Goal: Task Accomplishment & Management: Use online tool/utility

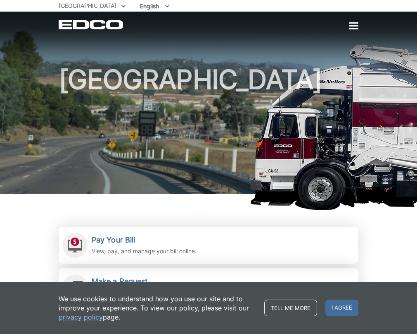
click at [246, 123] on h1 "[GEOGRAPHIC_DATA]" at bounding box center [209, 131] width 300 height 131
click at [352, 305] on span "I agree" at bounding box center [342, 307] width 33 height 17
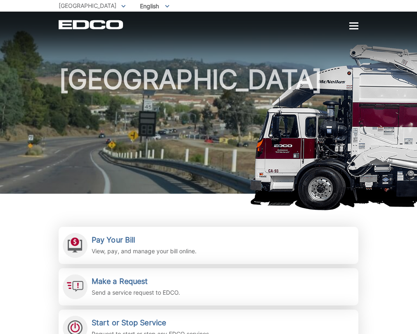
click at [178, 216] on div "Pay Your Bill View, pay, and manage your bill online. Make a Request Send a ser…" at bounding box center [209, 311] width 300 height 236
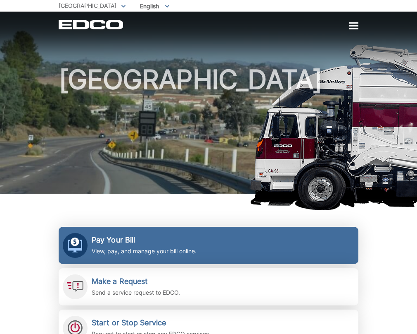
click at [178, 249] on p "View, pay, and manage your bill online." at bounding box center [144, 250] width 105 height 9
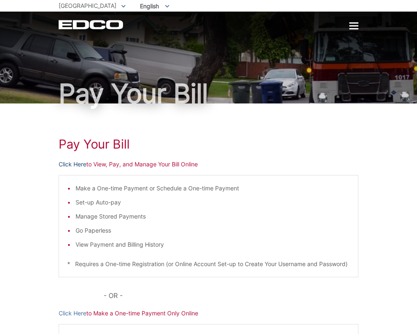
click at [79, 165] on link "Click Here" at bounding box center [73, 164] width 28 height 9
